Goal: Task Accomplishment & Management: Manage account settings

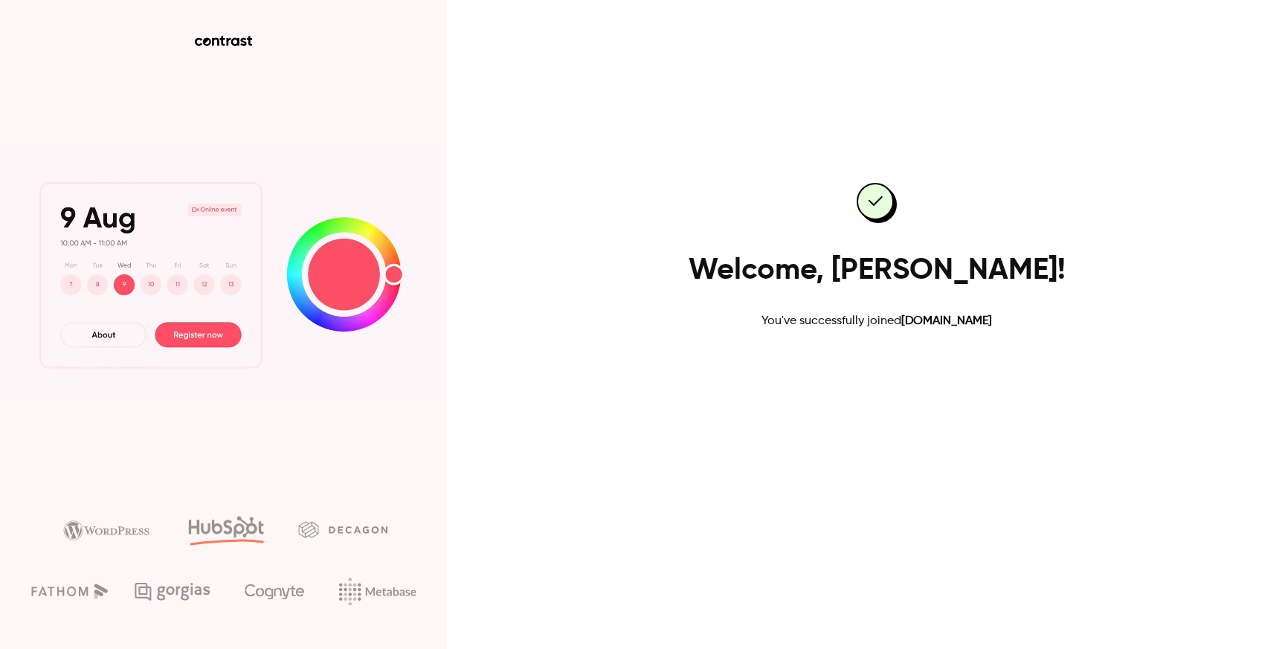
click at [878, 380] on link "Go to dashboard" at bounding box center [877, 378] width 126 height 36
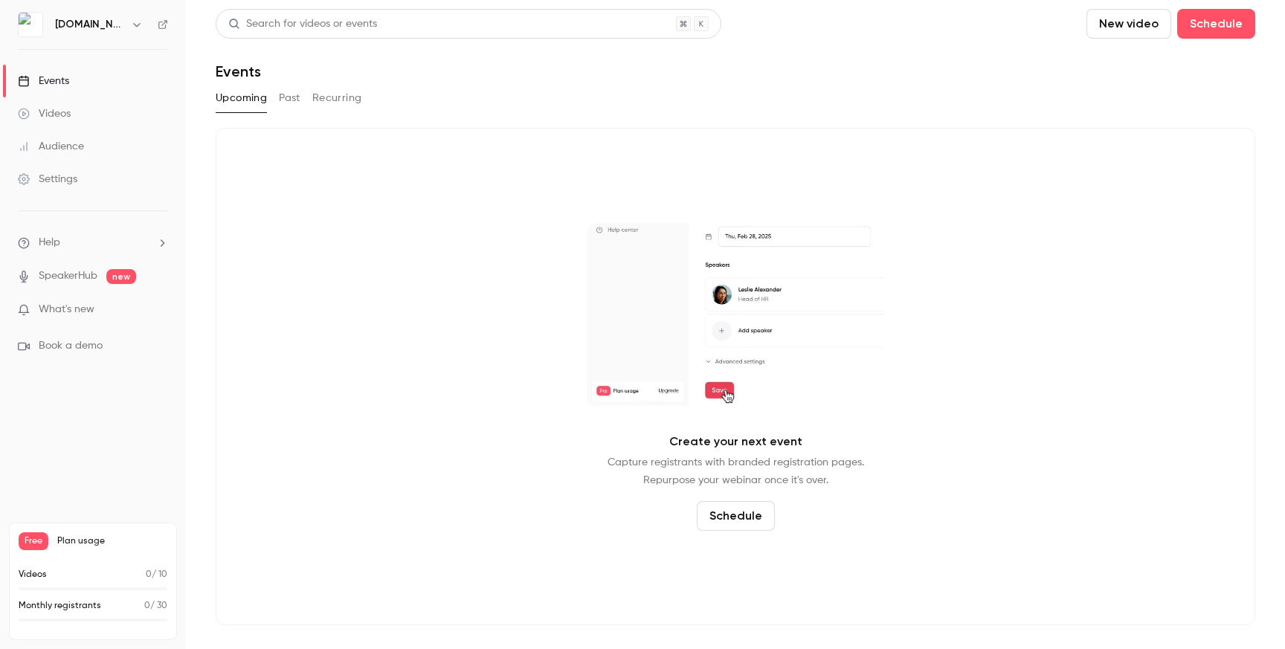
click at [135, 30] on icon "button" at bounding box center [137, 25] width 12 height 12
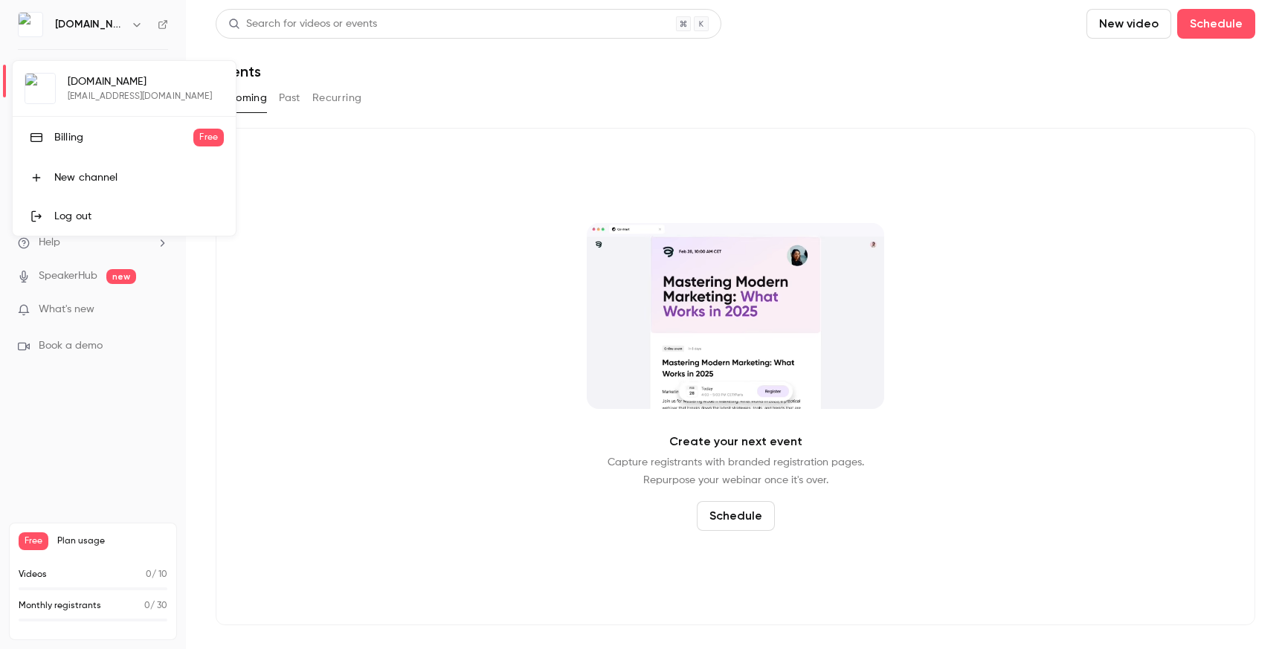
click at [111, 93] on div "Invoicing.plus jd.baculard@adminplus.fr Billing Free New channel Log out" at bounding box center [124, 148] width 223 height 175
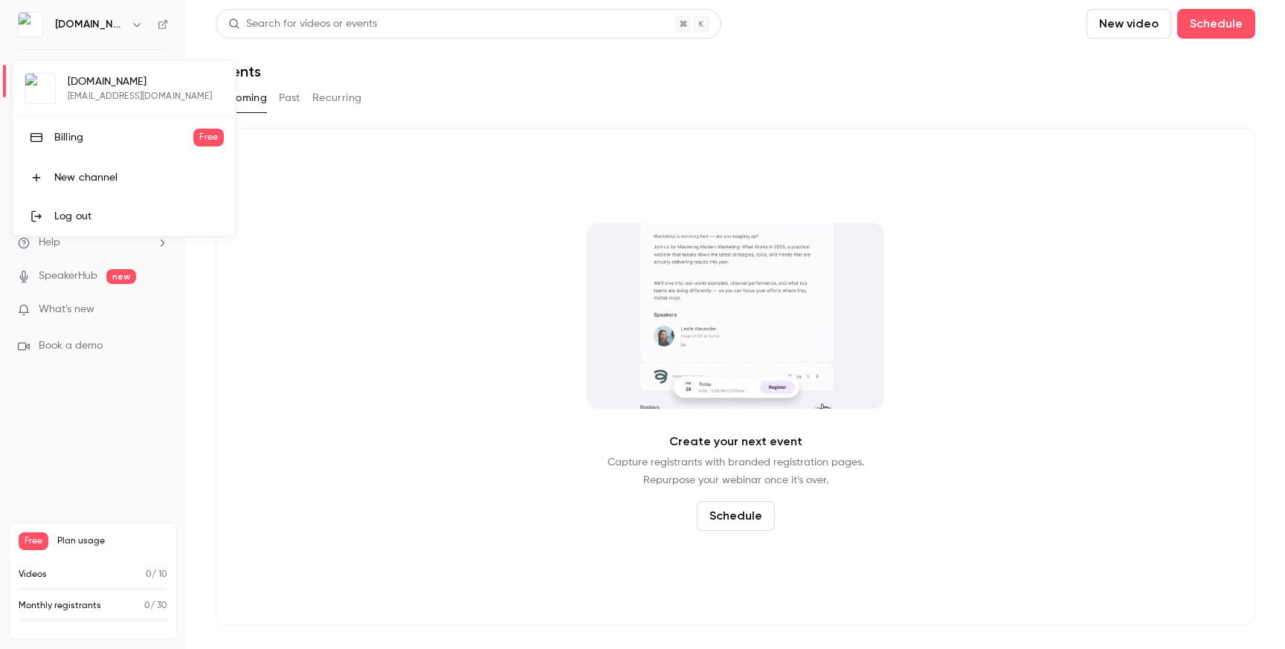
click at [315, 164] on div at bounding box center [642, 324] width 1285 height 649
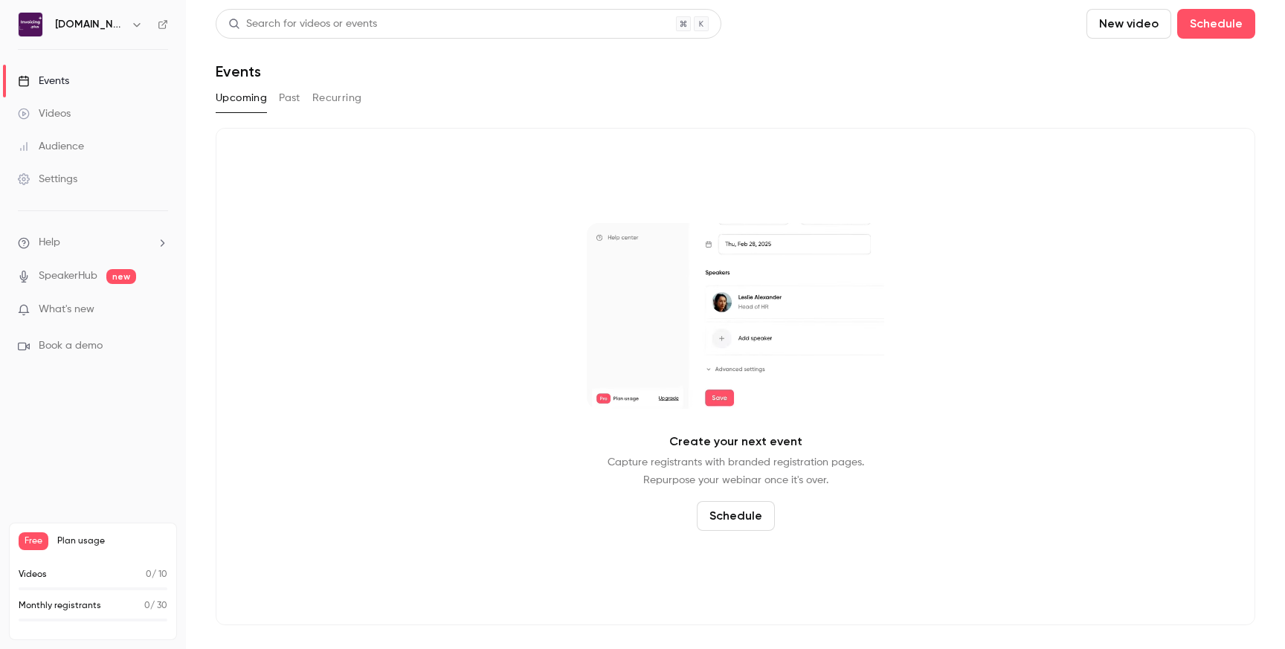
click at [68, 177] on div "Settings" at bounding box center [47, 179] width 59 height 15
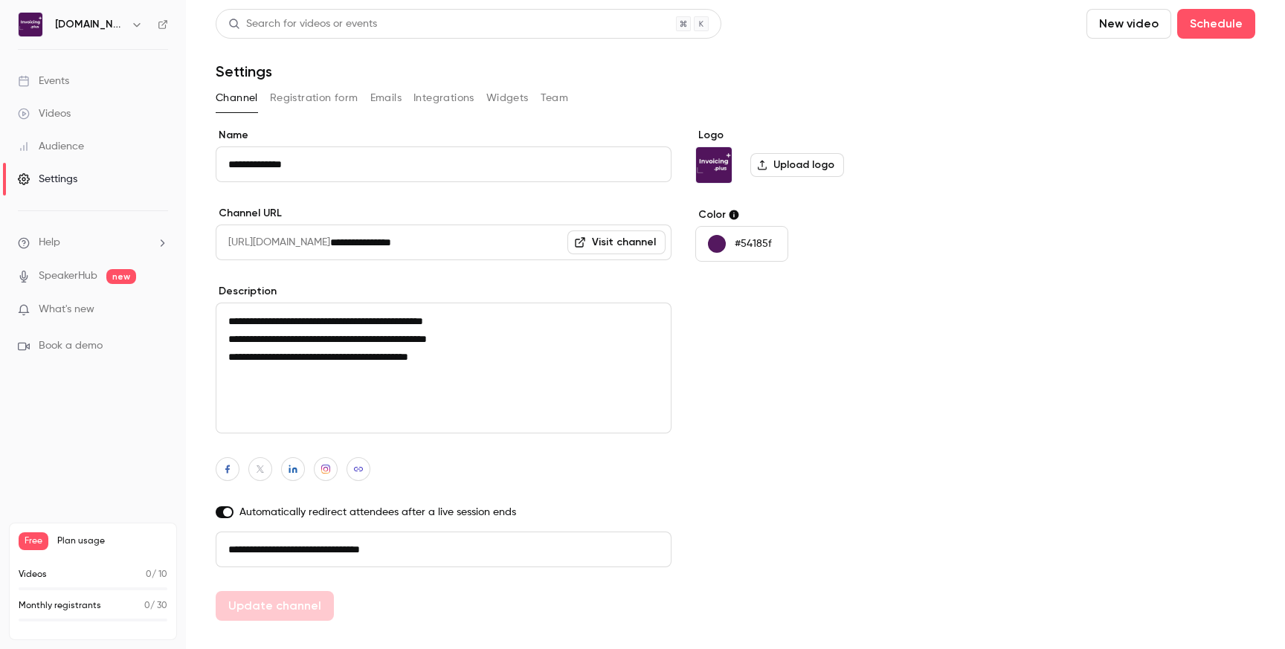
click at [556, 103] on button "Team" at bounding box center [555, 98] width 28 height 24
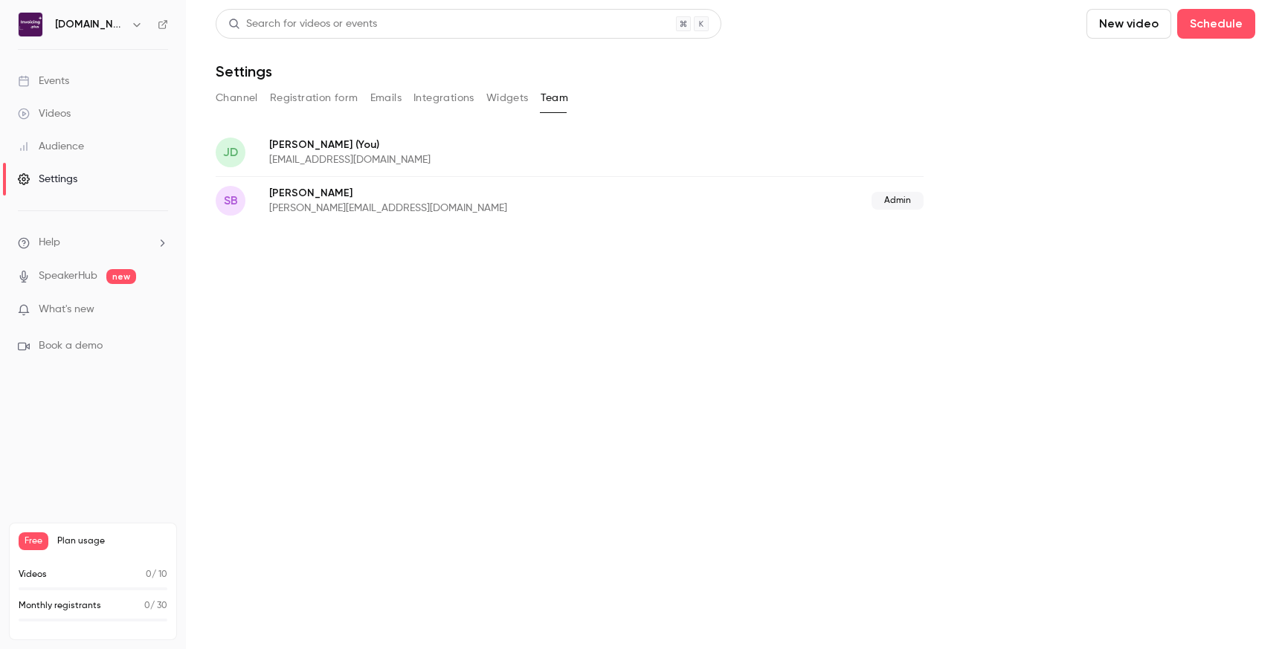
click at [504, 100] on button "Widgets" at bounding box center [507, 98] width 42 height 24
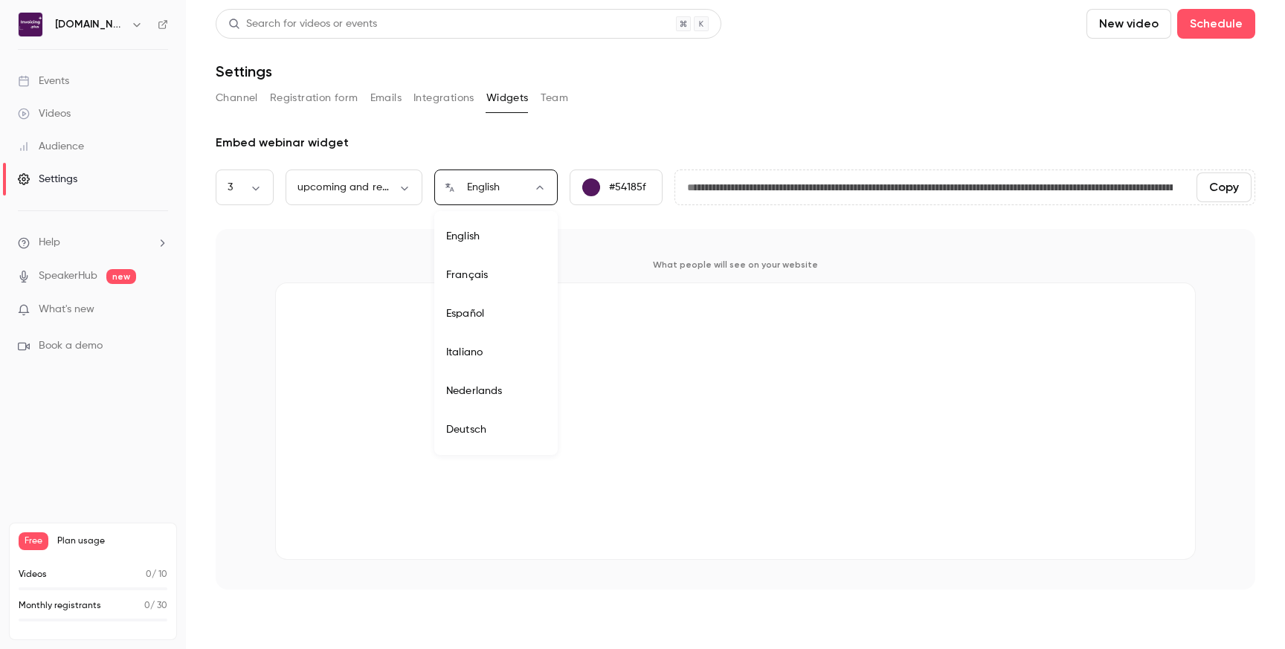
click at [493, 192] on body "**********" at bounding box center [642, 383] width 1285 height 766
click at [643, 118] on div at bounding box center [642, 324] width 1285 height 649
click at [434, 100] on button "Integrations" at bounding box center [443, 98] width 61 height 24
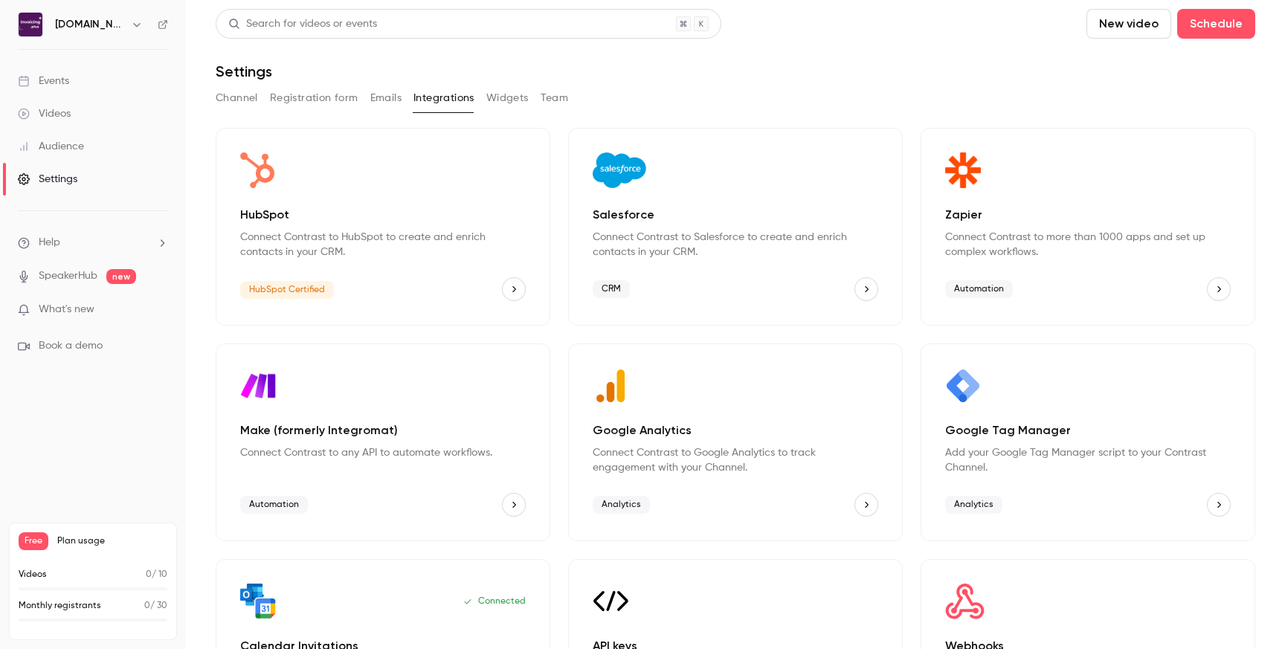
click at [361, 100] on div "Channel Registration form Emails Integrations Widgets Team" at bounding box center [736, 98] width 1040 height 24
click at [319, 100] on button "Registration form" at bounding box center [314, 98] width 88 height 24
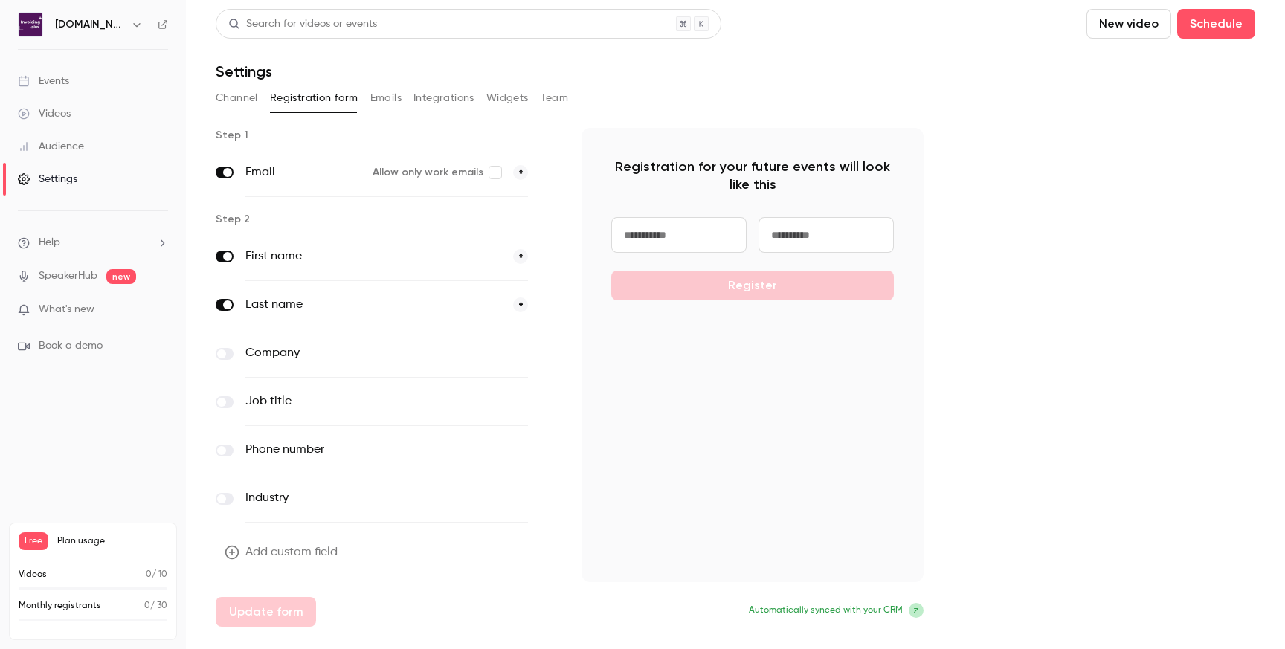
click at [226, 98] on button "Channel" at bounding box center [237, 98] width 42 height 24
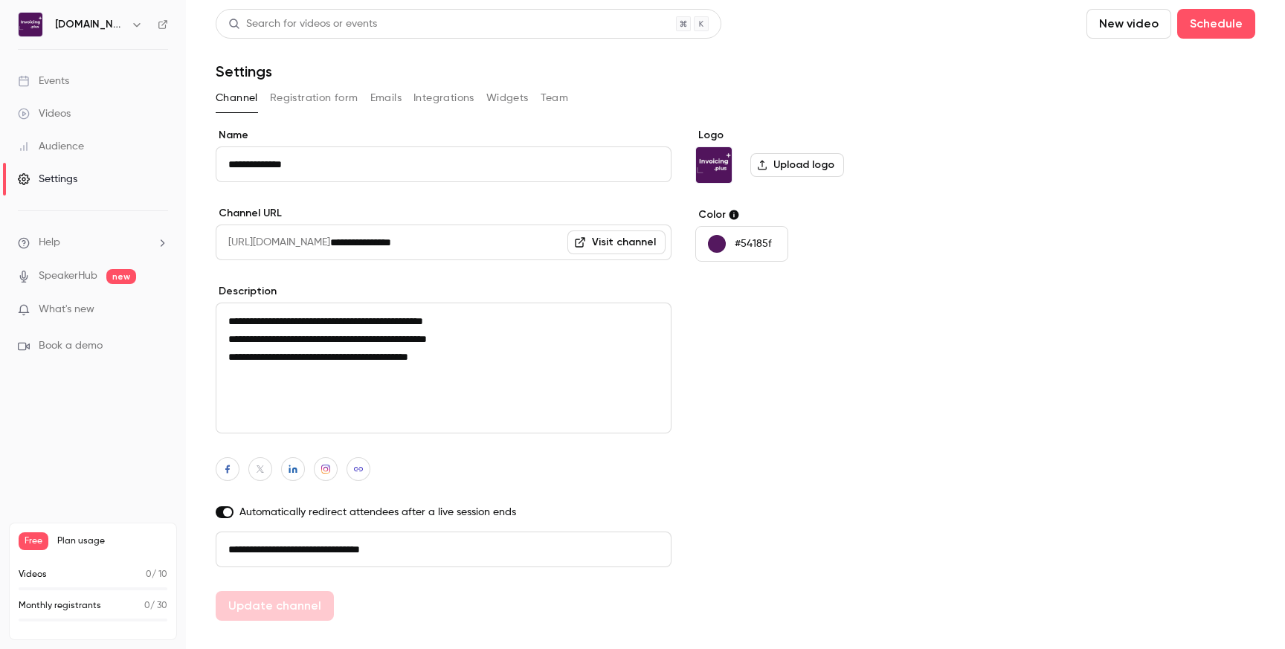
click at [86, 97] on link "Videos" at bounding box center [93, 113] width 186 height 33
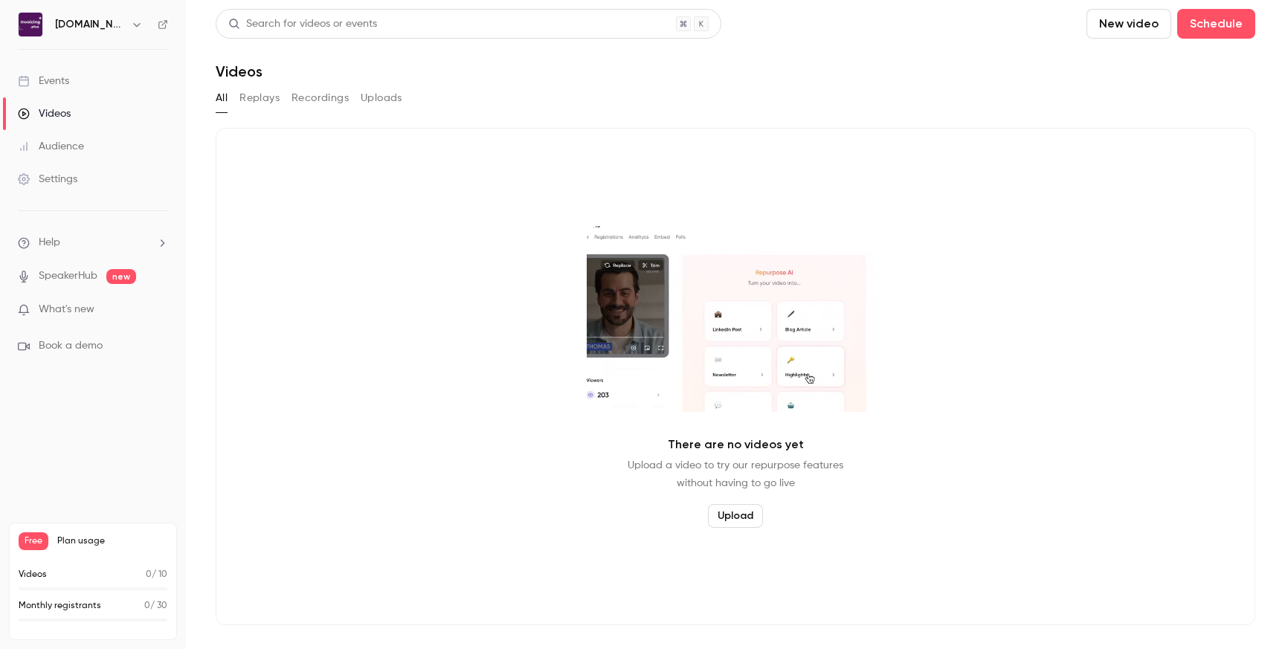
click at [82, 80] on link "Events" at bounding box center [93, 81] width 186 height 33
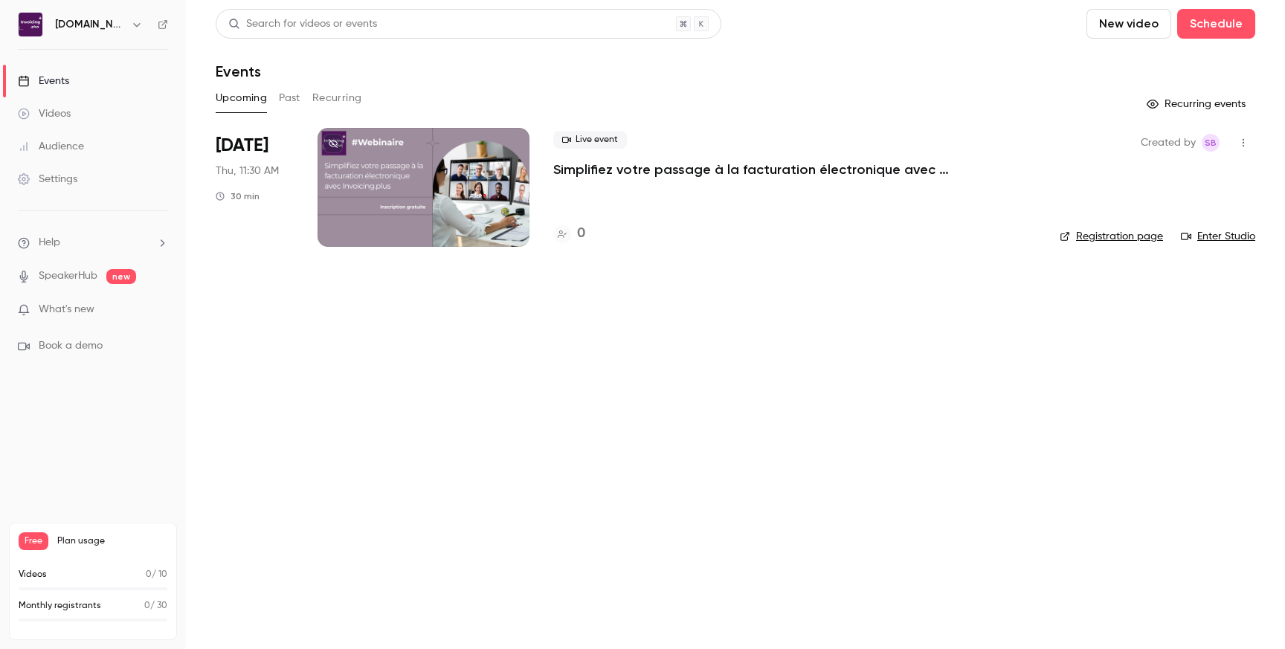
click at [1116, 240] on link "Registration page" at bounding box center [1111, 236] width 103 height 15
